Goal: Transaction & Acquisition: Book appointment/travel/reservation

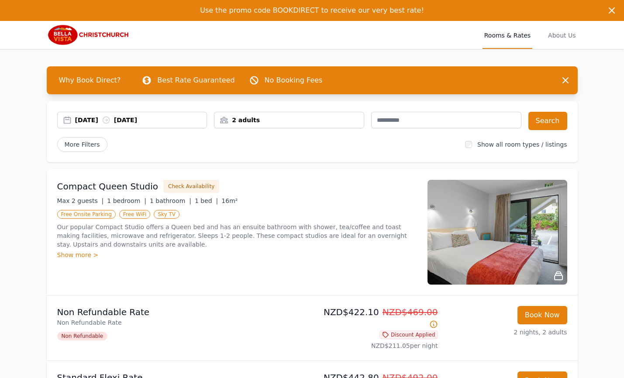
scroll to position [0, 0]
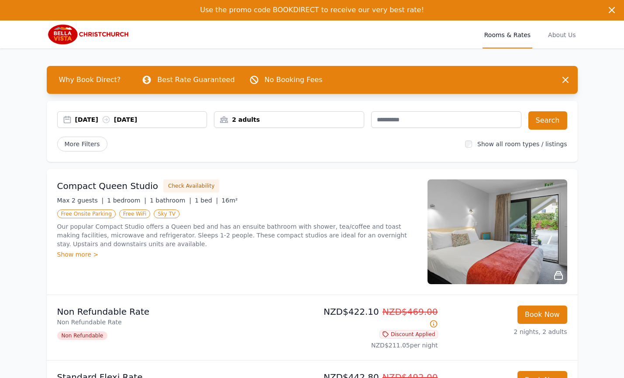
click at [73, 121] on div "[DATE] [DATE]" at bounding box center [132, 119] width 149 height 9
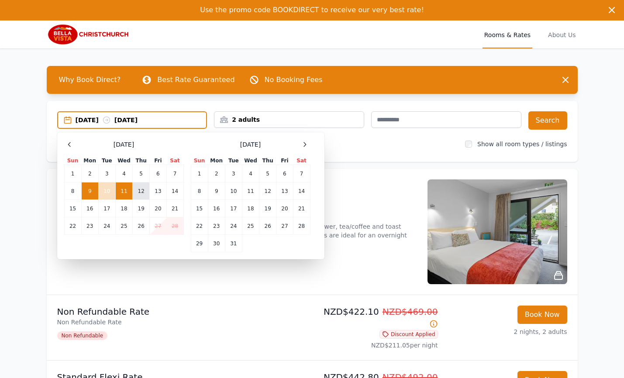
click at [142, 192] on td "12" at bounding box center [141, 190] width 17 height 17
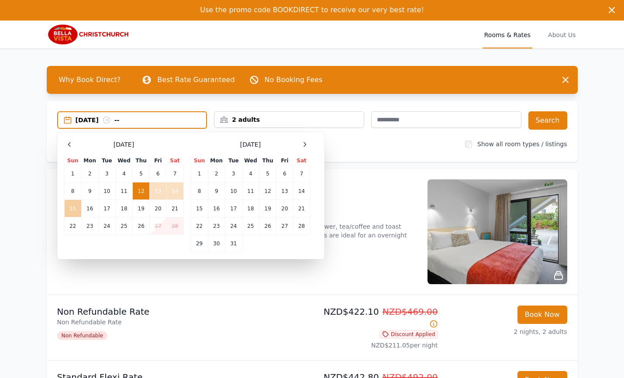
click at [74, 209] on td "15" at bounding box center [72, 208] width 17 height 17
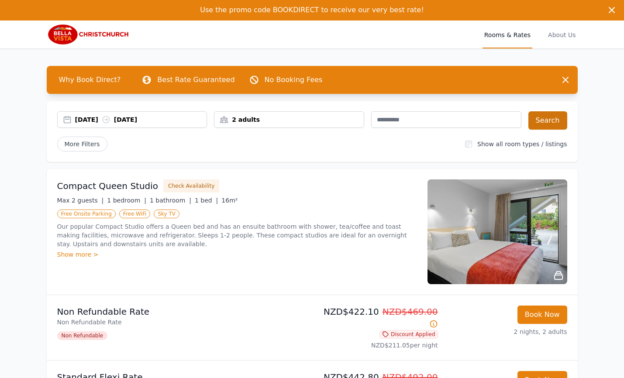
click at [549, 121] on button "Search" at bounding box center [547, 120] width 39 height 18
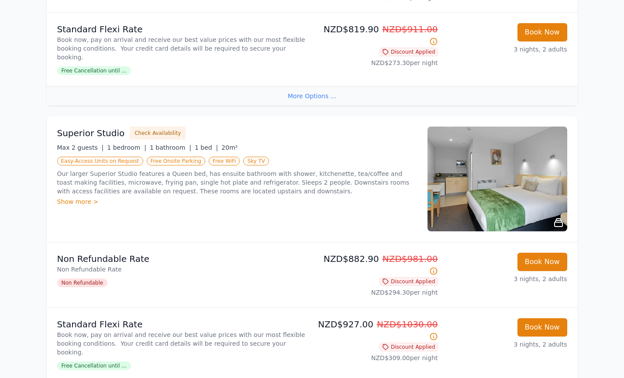
scroll to position [351, 0]
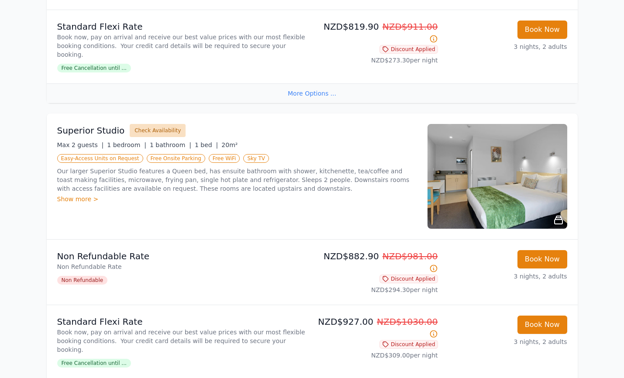
click at [153, 124] on button "Check Availability" at bounding box center [158, 130] width 56 height 13
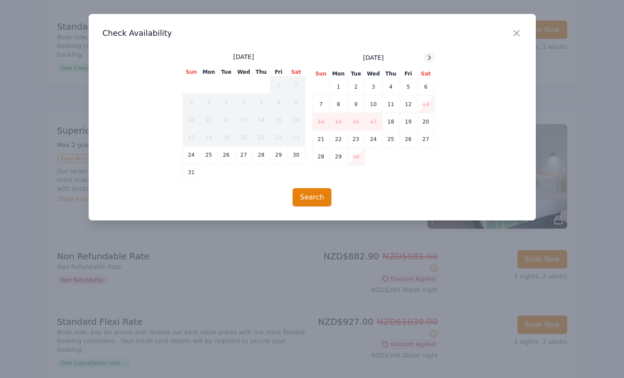
click at [430, 56] on icon at bounding box center [428, 57] width 7 height 7
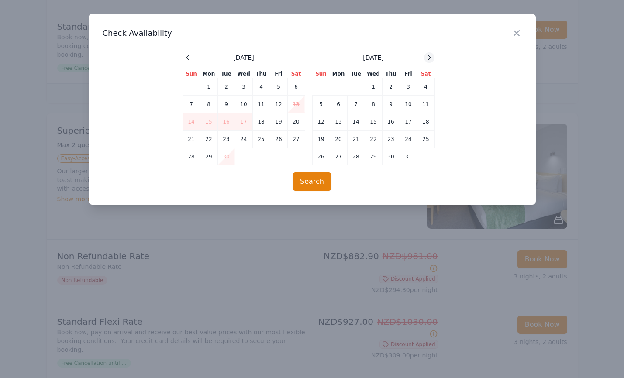
click at [430, 56] on icon at bounding box center [428, 57] width 7 height 7
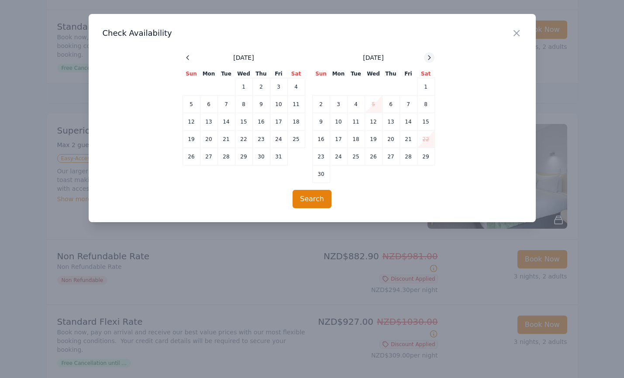
click at [430, 56] on icon at bounding box center [428, 57] width 7 height 7
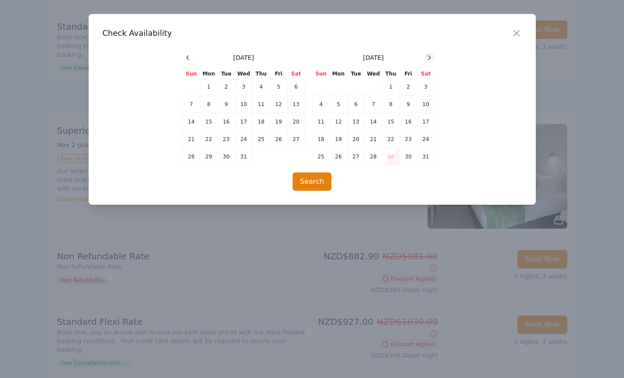
click at [430, 56] on icon at bounding box center [428, 57] width 7 height 7
click at [515, 34] on icon "button" at bounding box center [516, 33] width 5 height 5
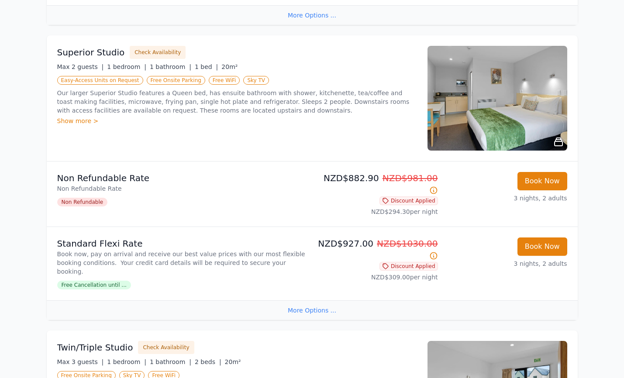
scroll to position [429, 0]
click at [84, 117] on div "Show more >" at bounding box center [237, 121] width 360 height 9
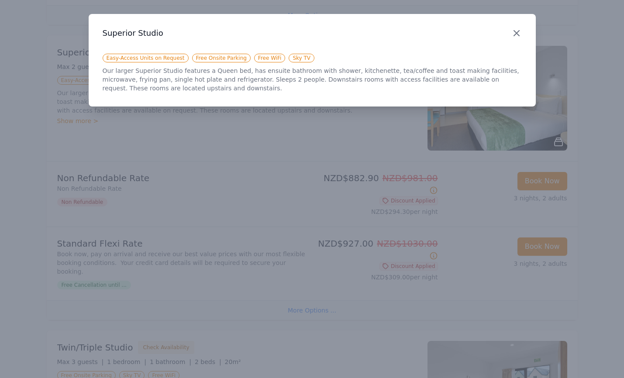
click at [518, 33] on icon "button" at bounding box center [516, 33] width 10 height 10
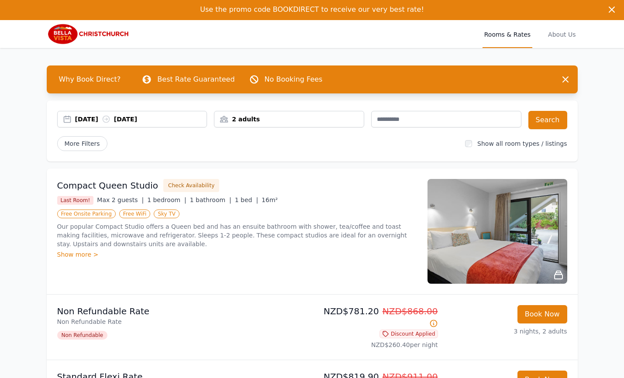
scroll to position [1, 0]
